Goal: Find specific page/section: Find specific page/section

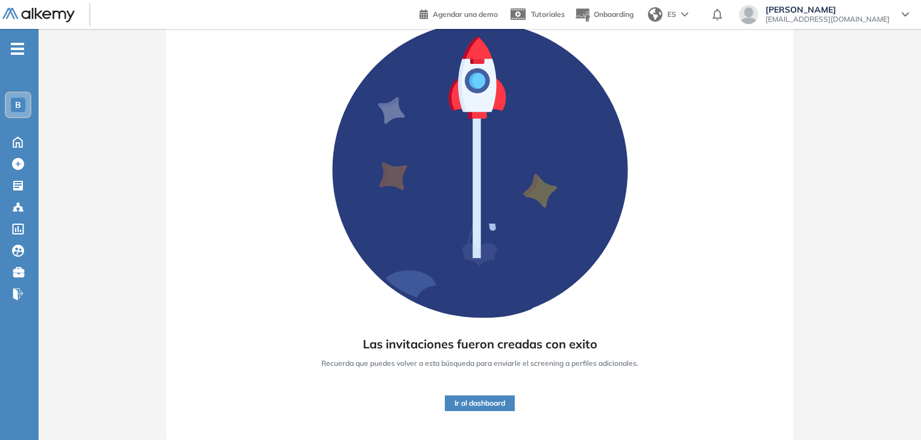
click at [469, 407] on button "Ir al dashboard" at bounding box center [480, 403] width 70 height 16
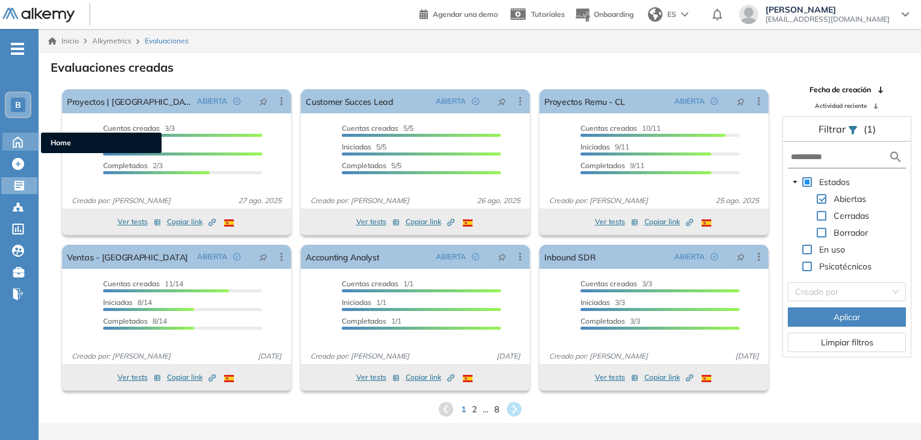
click at [14, 141] on icon at bounding box center [17, 141] width 21 height 14
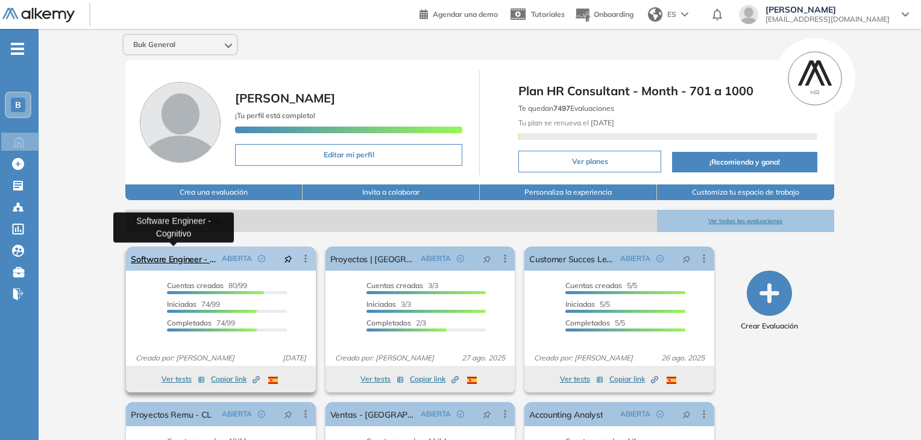
click at [192, 259] on link "Software Engineer - Cognitivo" at bounding box center [174, 259] width 86 height 24
